Goal: Navigation & Orientation: Find specific page/section

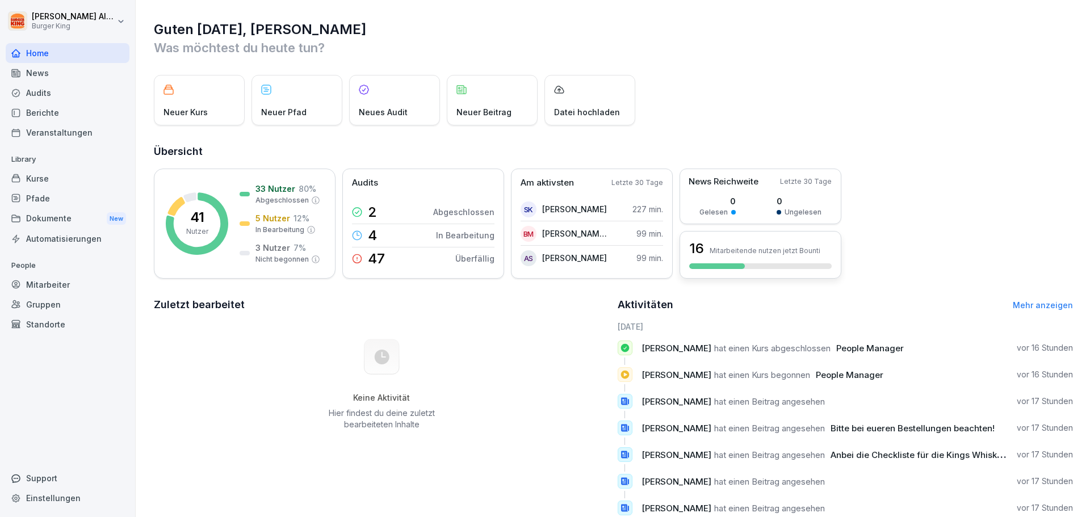
click at [758, 261] on div "16 Mitarbeitende nutzen jetzt Bounti" at bounding box center [760, 255] width 162 height 48
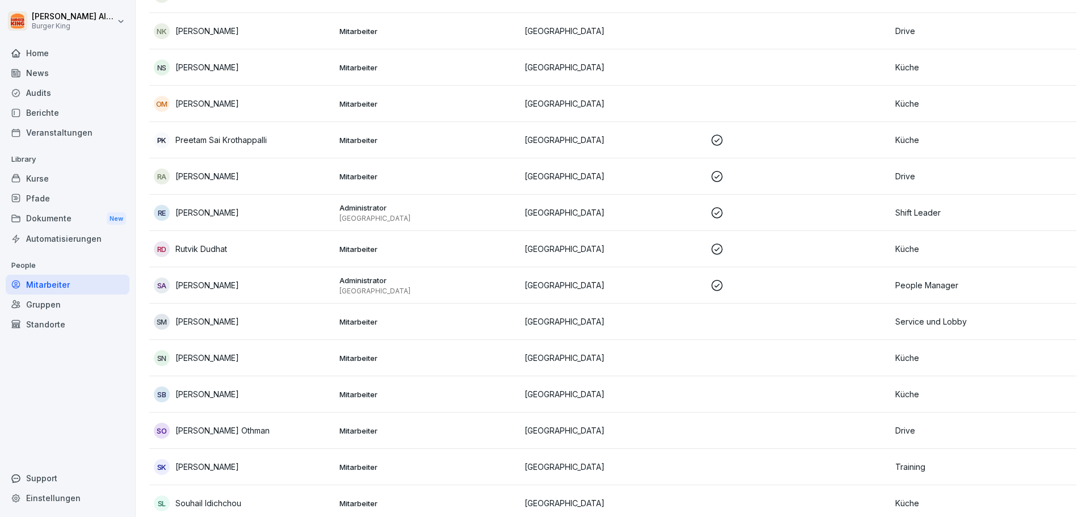
scroll to position [1004, 0]
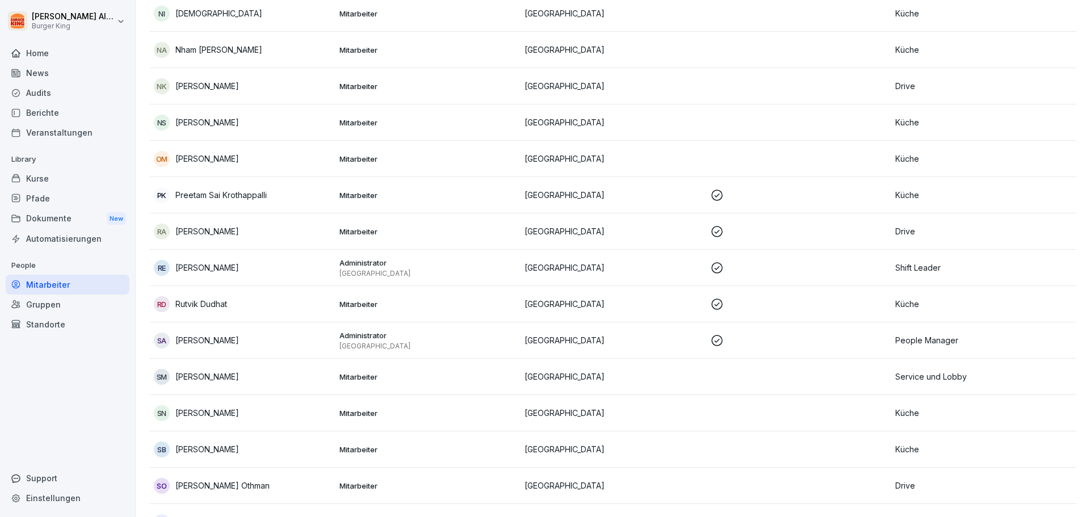
click at [358, 263] on p "Administrator" at bounding box center [427, 263] width 176 height 10
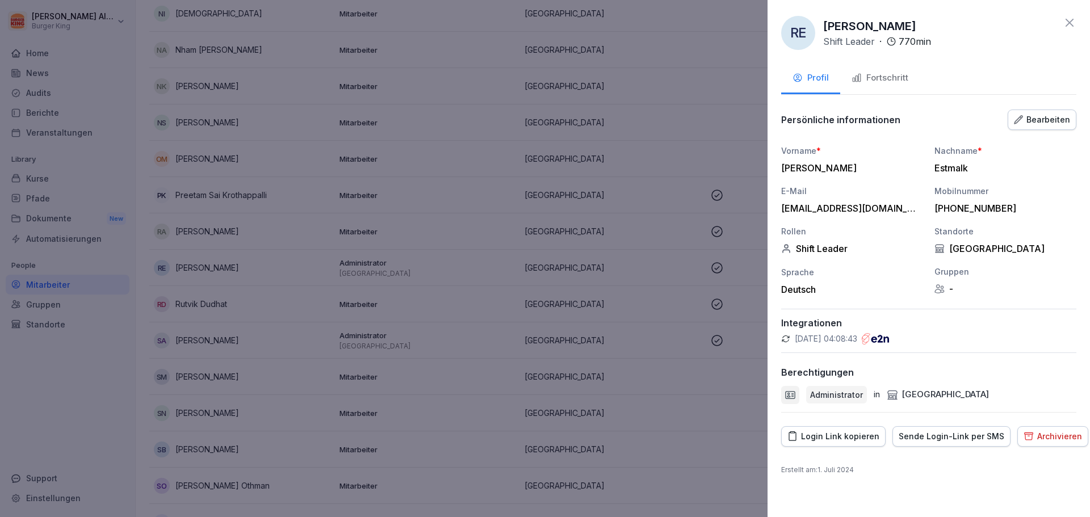
click at [1027, 123] on div "Bearbeiten" at bounding box center [1042, 119] width 56 height 12
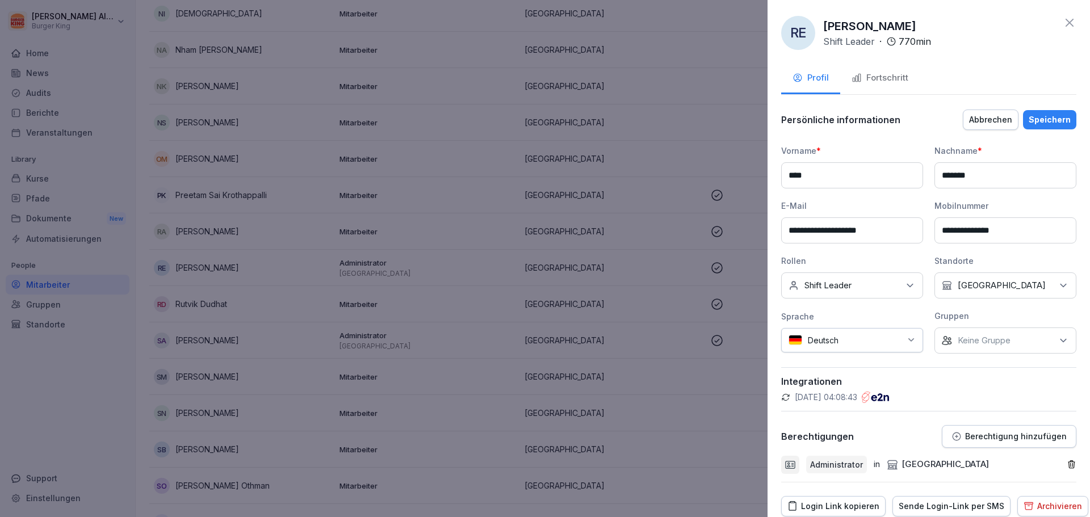
click at [874, 288] on div "Keine Rollen Shift Leader" at bounding box center [852, 285] width 142 height 26
click at [990, 120] on div "Abbrechen" at bounding box center [990, 119] width 43 height 12
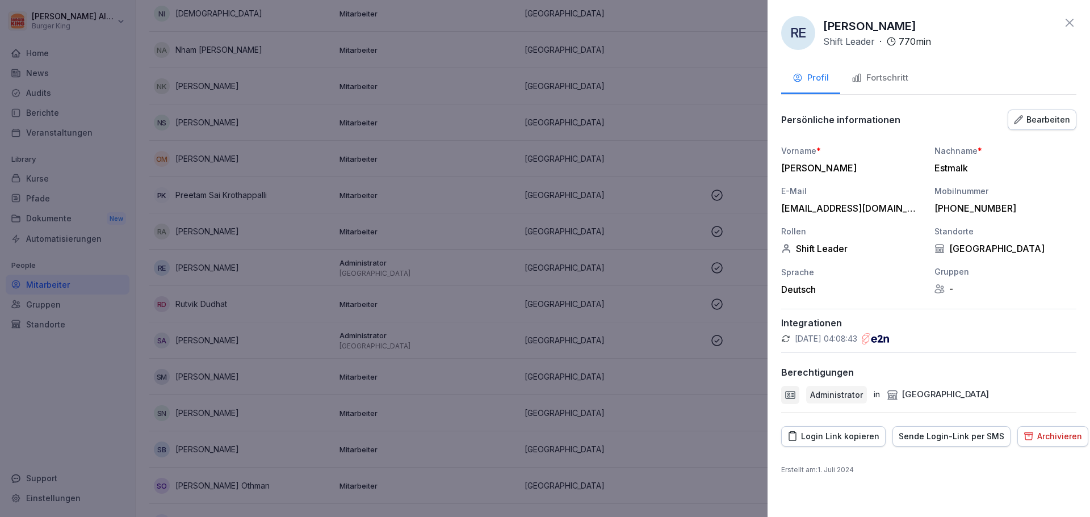
click at [619, 229] on div at bounding box center [545, 258] width 1090 height 517
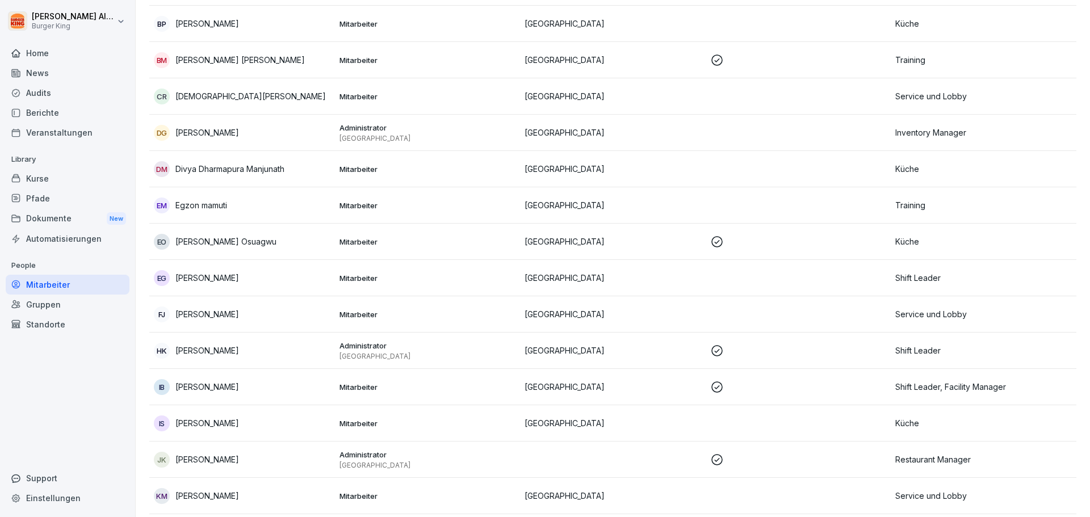
scroll to position [511, 0]
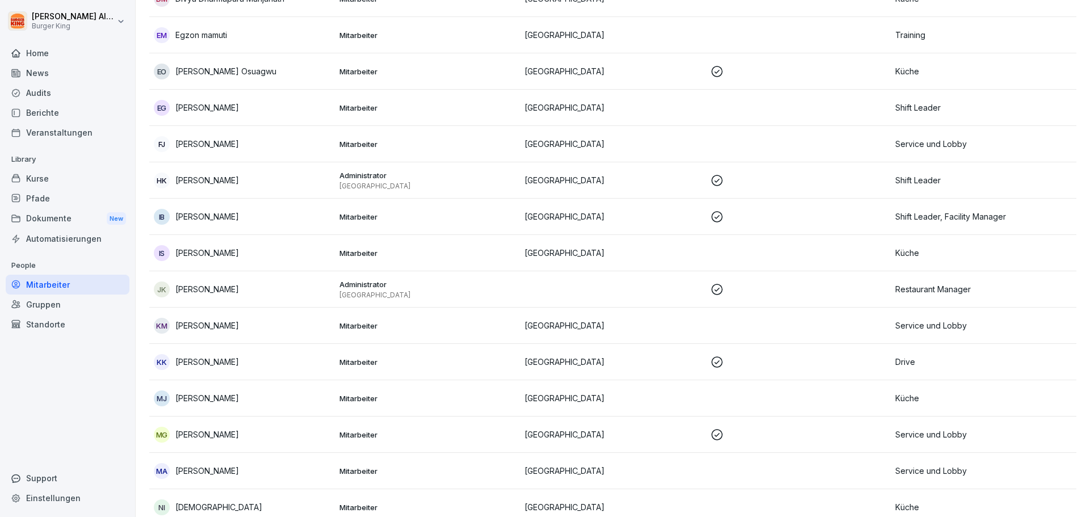
click at [45, 280] on div "Mitarbeiter" at bounding box center [68, 285] width 124 height 20
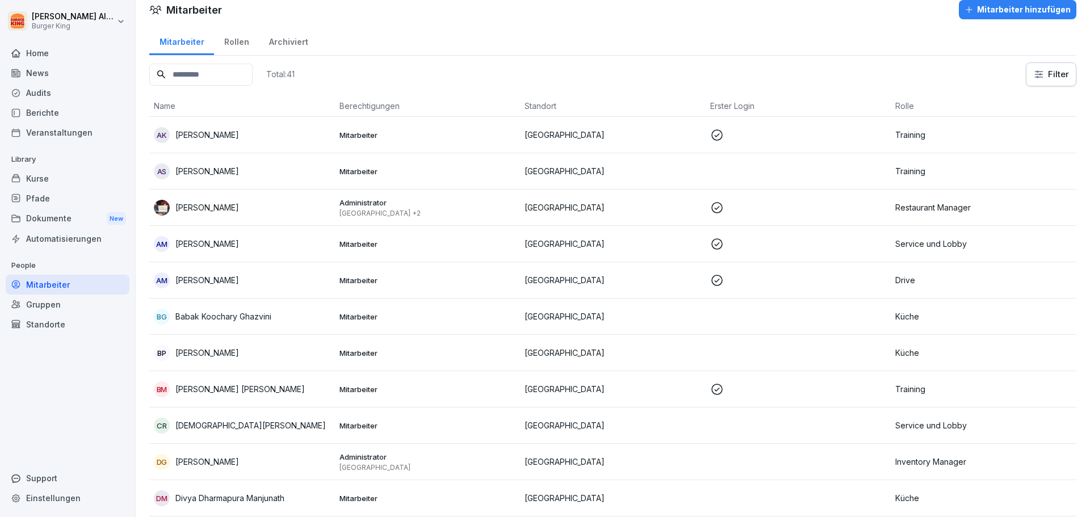
click at [233, 40] on div "Rollen" at bounding box center [236, 40] width 45 height 29
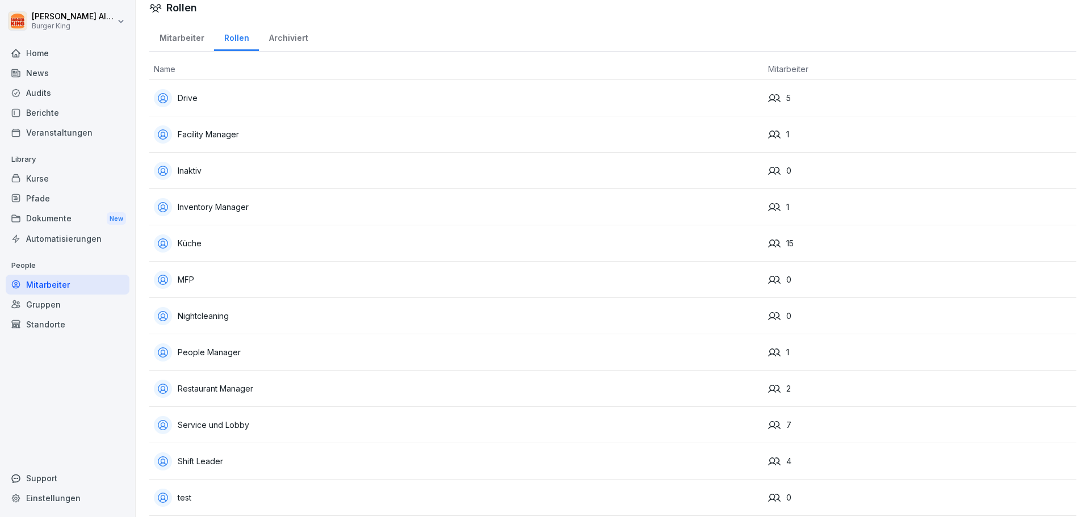
scroll to position [7, 0]
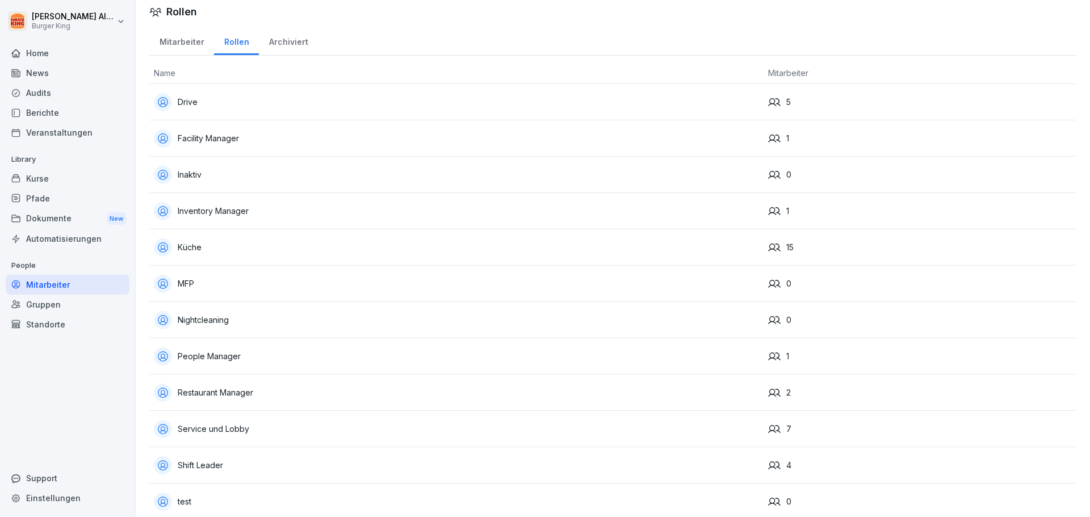
click at [284, 42] on div "Archiviert" at bounding box center [288, 40] width 59 height 29
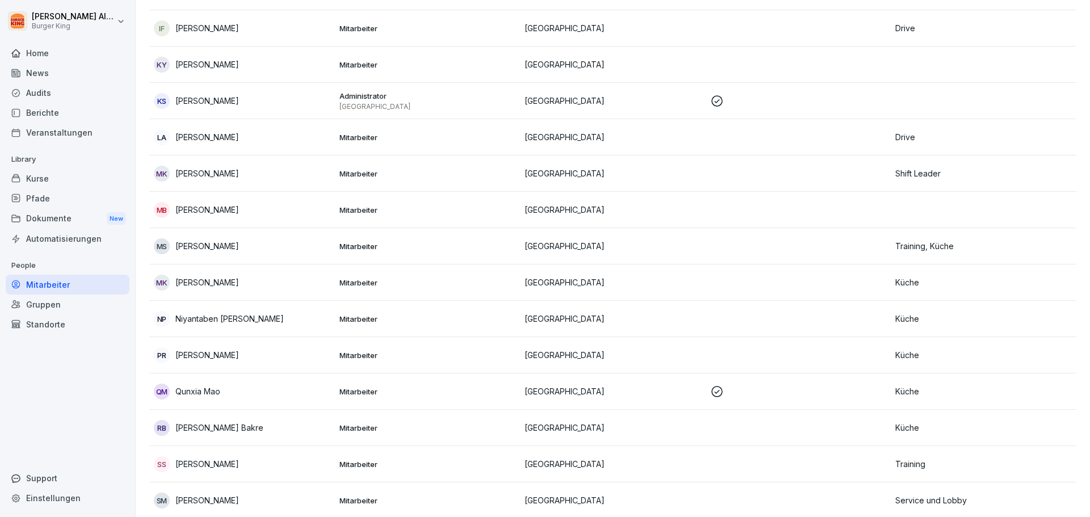
scroll to position [415, 0]
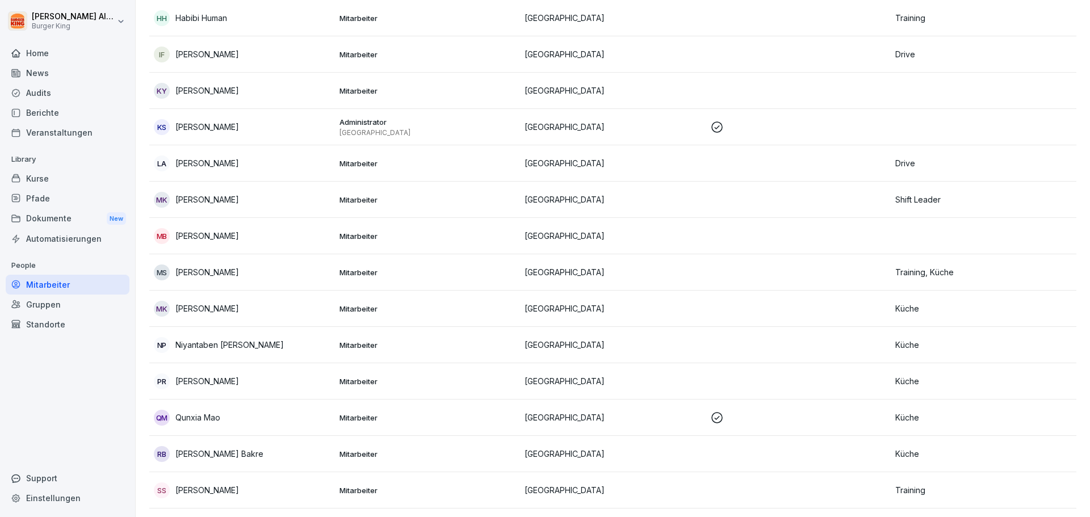
click at [359, 125] on p "Administrator" at bounding box center [427, 122] width 176 height 10
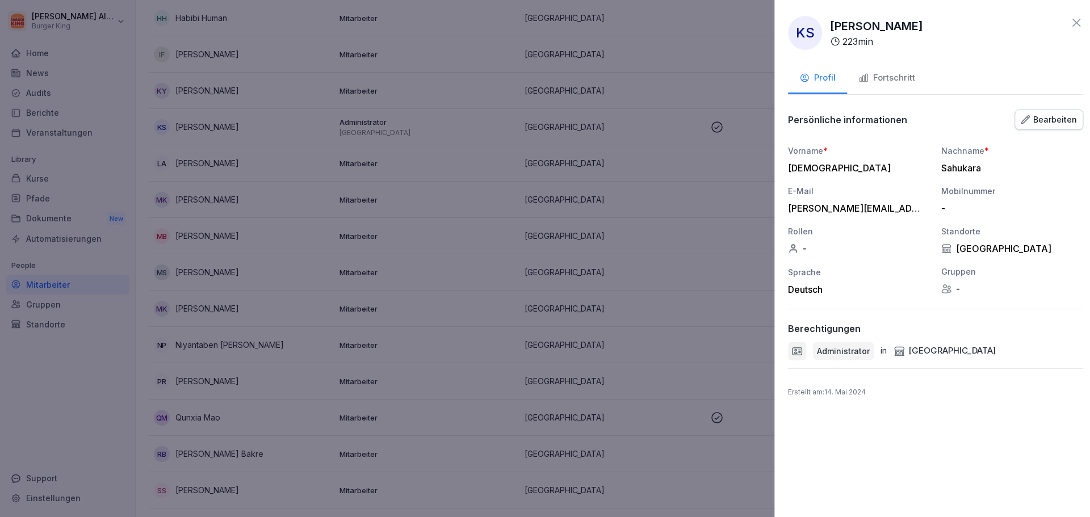
click at [266, 206] on div at bounding box center [545, 258] width 1090 height 517
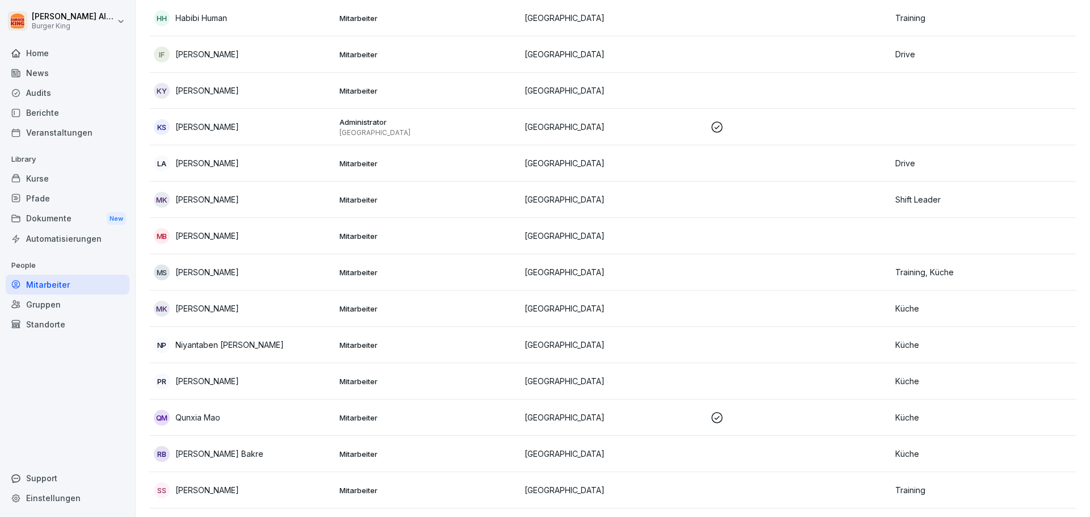
click at [45, 70] on div "News" at bounding box center [68, 73] width 124 height 20
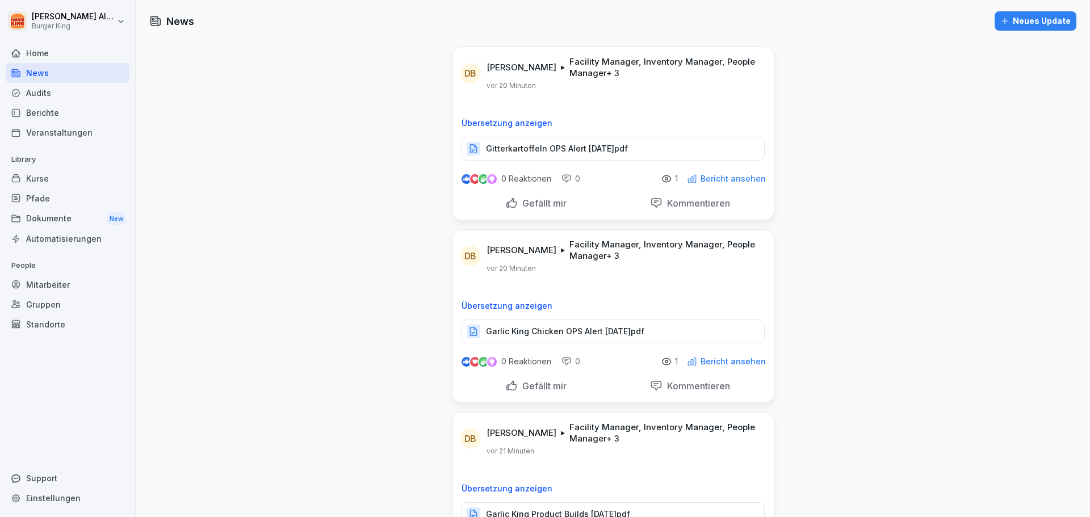
click at [569, 153] on p "Gitterkartoffeln OPS Alert [DATE]pdf" at bounding box center [557, 148] width 142 height 11
click at [571, 337] on div "Garlic King Chicken OPS Alert [DATE]pdf" at bounding box center [612, 331] width 303 height 24
